Goal: Check status: Check status

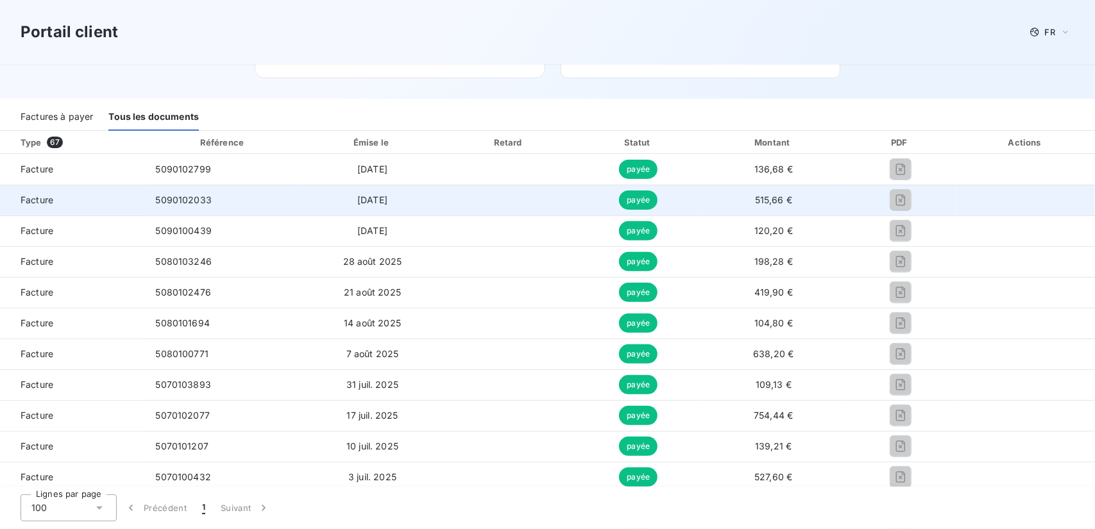
scroll to position [192, 0]
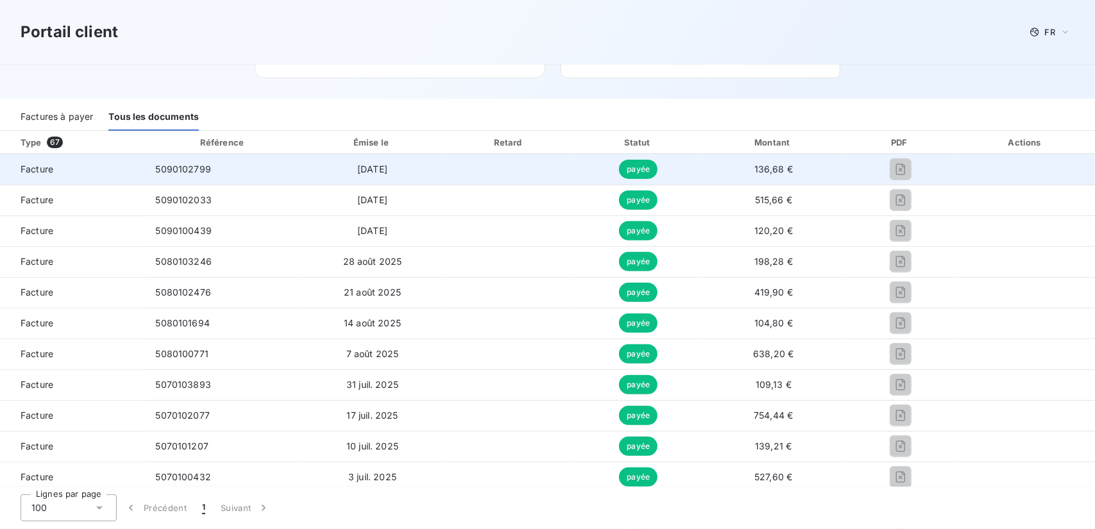
click at [556, 175] on td at bounding box center [509, 169] width 131 height 31
click at [644, 171] on span "payée" at bounding box center [638, 169] width 38 height 19
click at [53, 167] on span "Facture" at bounding box center [72, 169] width 124 height 13
click at [185, 173] on span "5090102799" at bounding box center [183, 169] width 56 height 11
click at [330, 182] on td "[DATE]" at bounding box center [373, 169] width 142 height 31
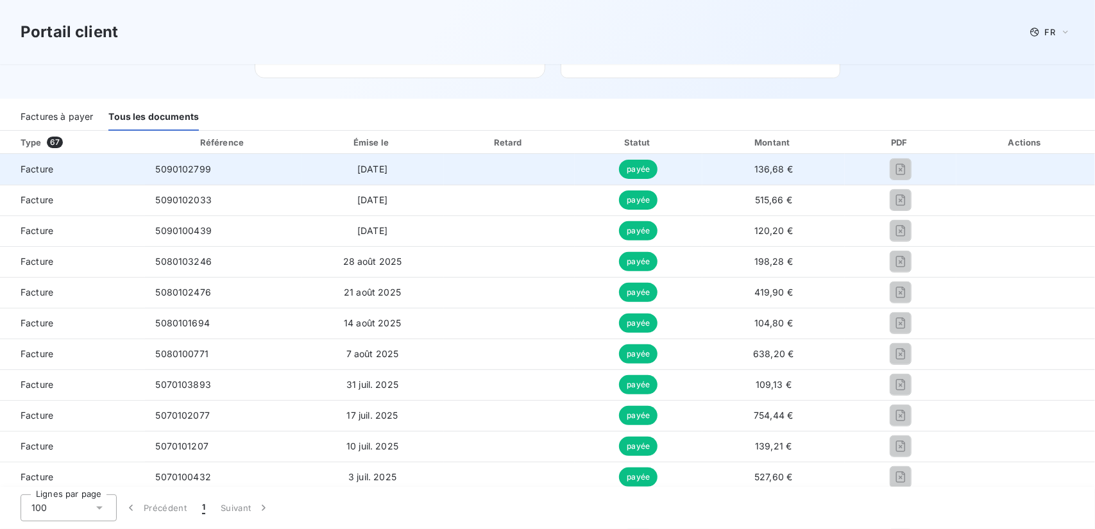
click at [387, 174] on span "[DATE]" at bounding box center [372, 169] width 30 height 11
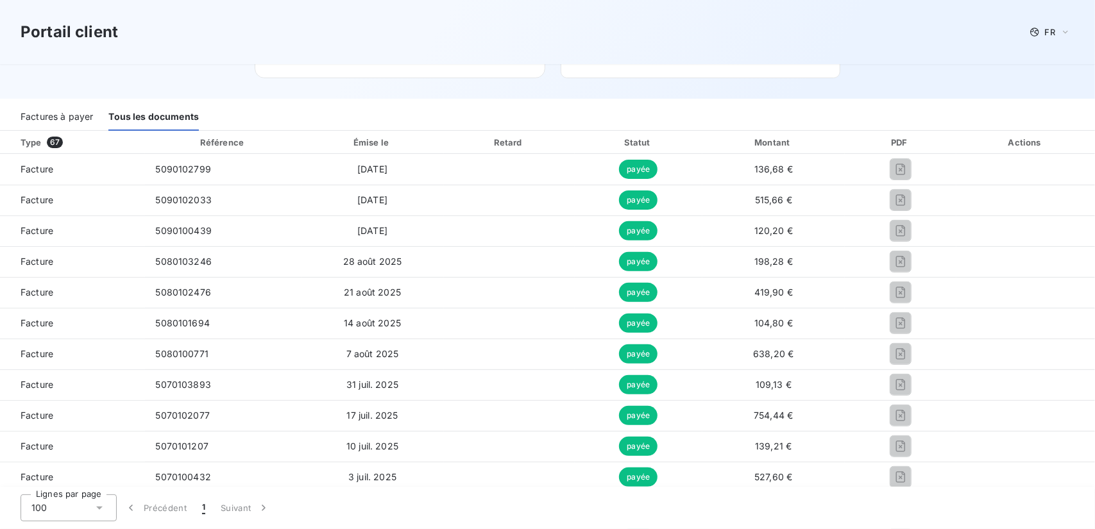
click at [157, 121] on div "Tous les documents" at bounding box center [153, 117] width 90 height 27
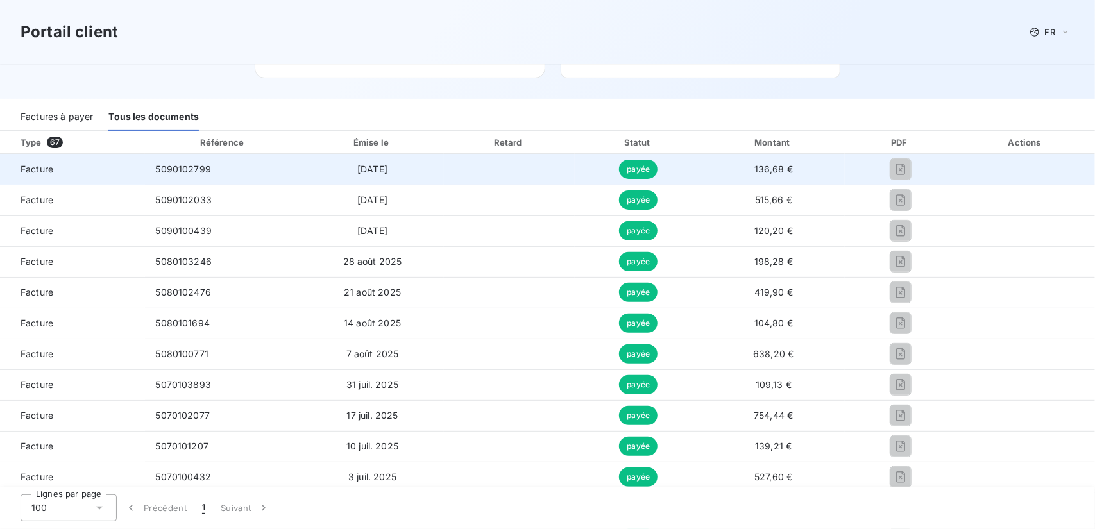
click at [33, 173] on span "Facture" at bounding box center [72, 169] width 124 height 13
click at [610, 175] on td "payée" at bounding box center [639, 169] width 128 height 31
click at [1014, 160] on td at bounding box center [1026, 169] width 139 height 31
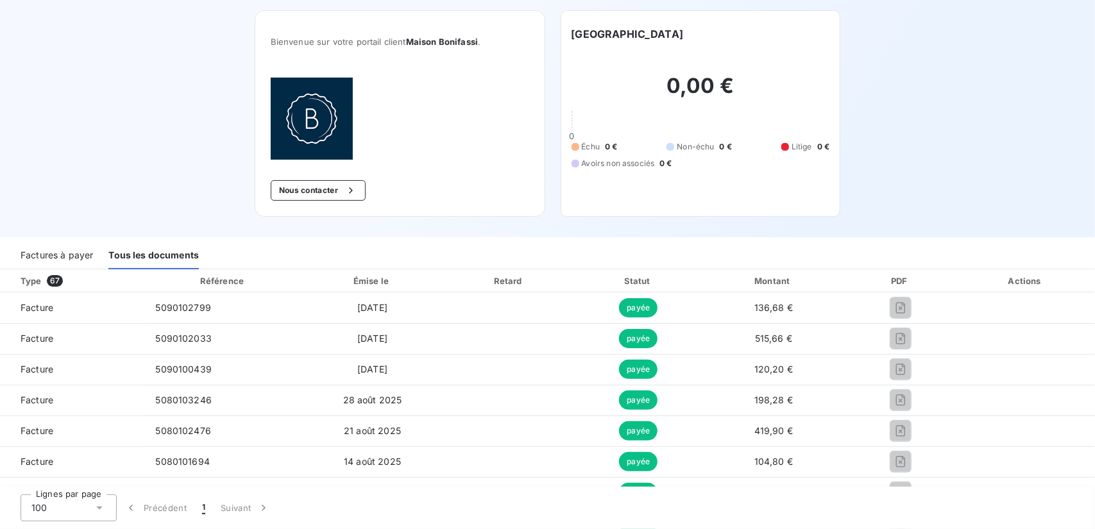
scroll to position [0, 0]
